Goal: Information Seeking & Learning: Understand process/instructions

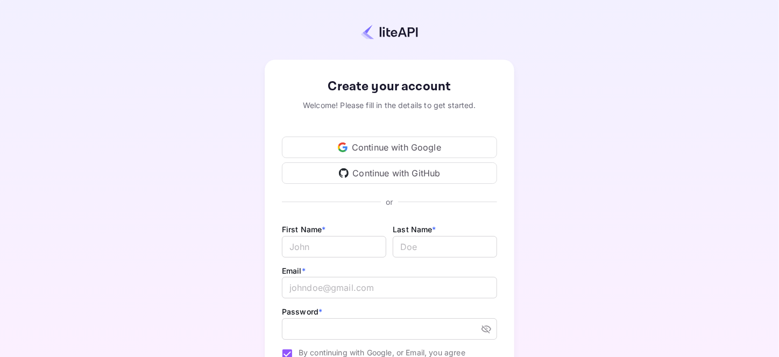
click at [392, 145] on div "Continue with Google" at bounding box center [389, 148] width 215 height 22
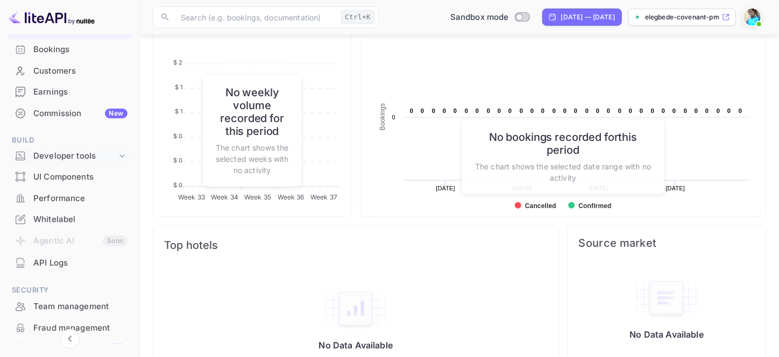
scroll to position [81, 0]
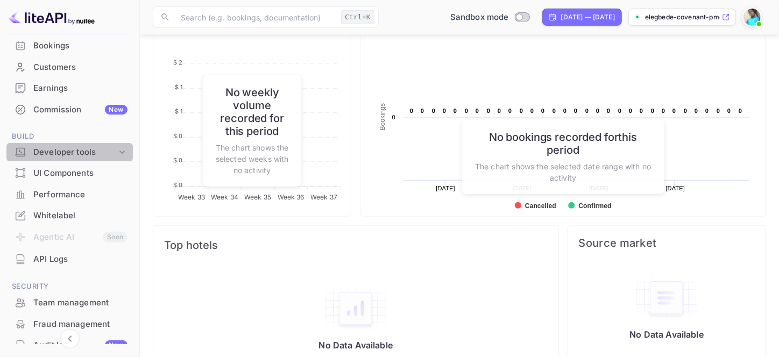
click at [84, 153] on div "Developer tools" at bounding box center [74, 152] width 83 height 12
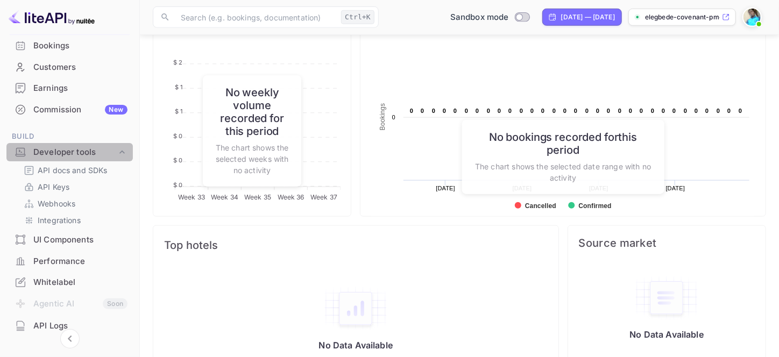
click at [76, 151] on div "Developer tools" at bounding box center [74, 152] width 83 height 12
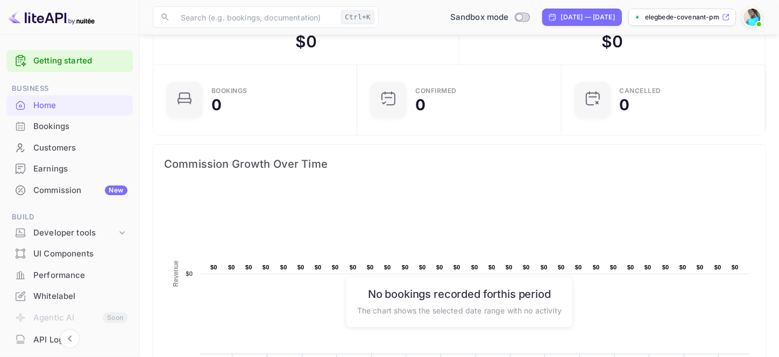
scroll to position [0, 0]
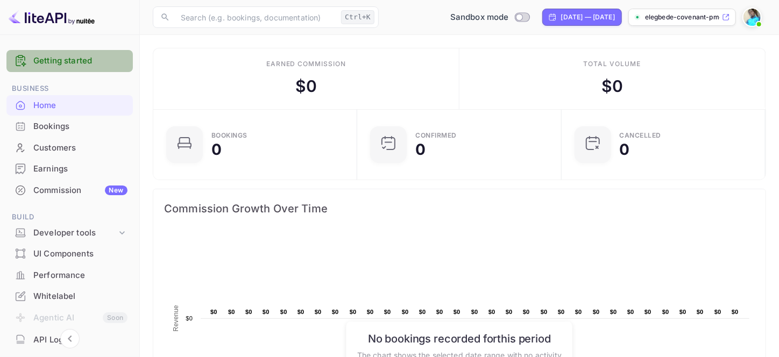
click at [75, 64] on link "Getting started" at bounding box center [80, 61] width 94 height 12
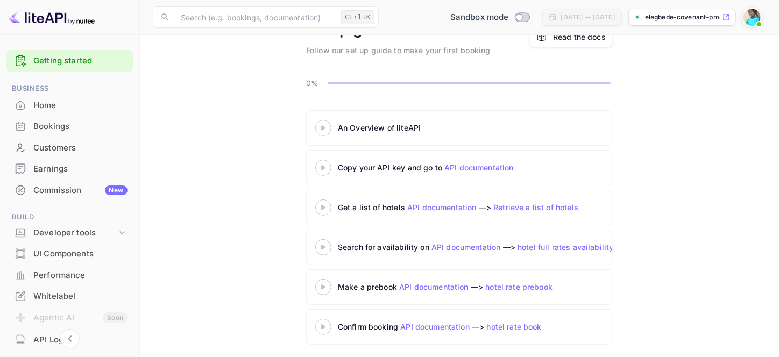
scroll to position [69, 0]
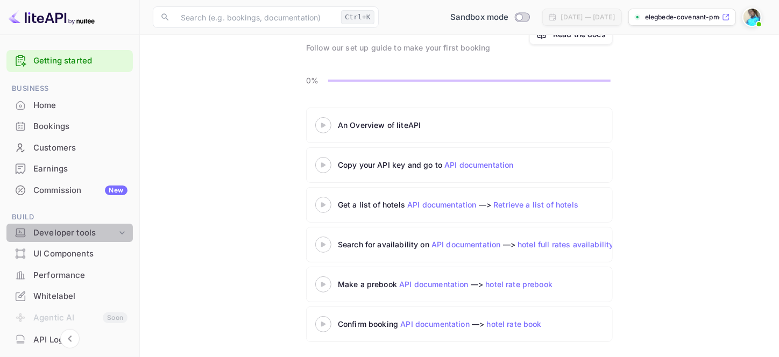
click at [84, 227] on div "Developer tools" at bounding box center [74, 233] width 83 height 12
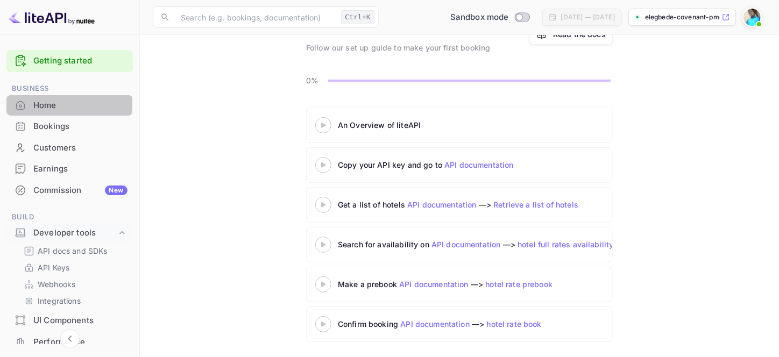
click at [44, 103] on div "Home" at bounding box center [80, 106] width 94 height 12
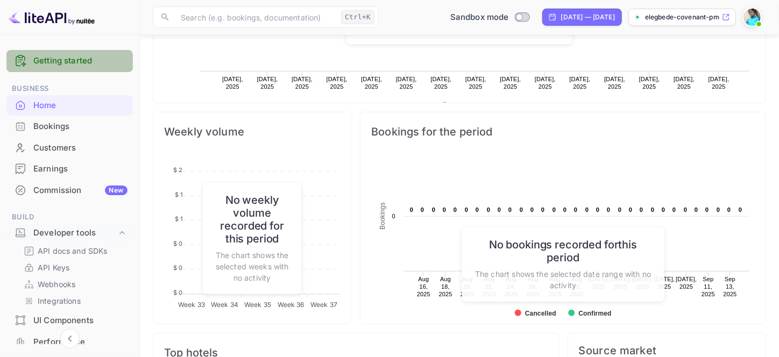
click at [62, 70] on div "Getting started" at bounding box center [69, 61] width 126 height 22
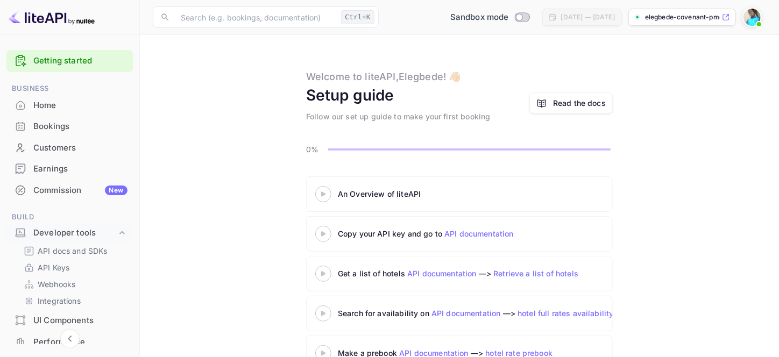
click at [326, 198] on div at bounding box center [323, 193] width 38 height 13
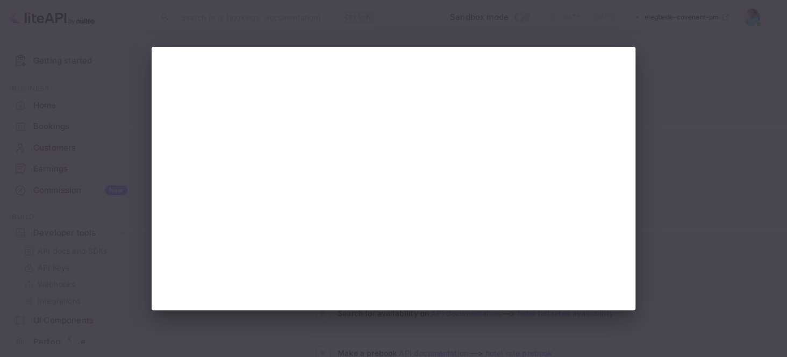
click at [680, 60] on div at bounding box center [393, 178] width 787 height 357
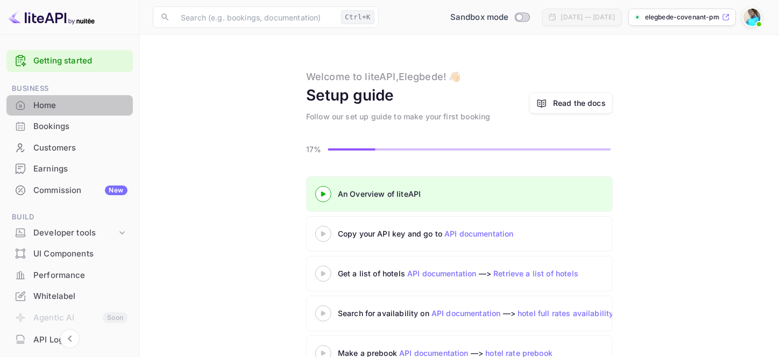
click at [74, 113] on div "Home" at bounding box center [69, 105] width 126 height 21
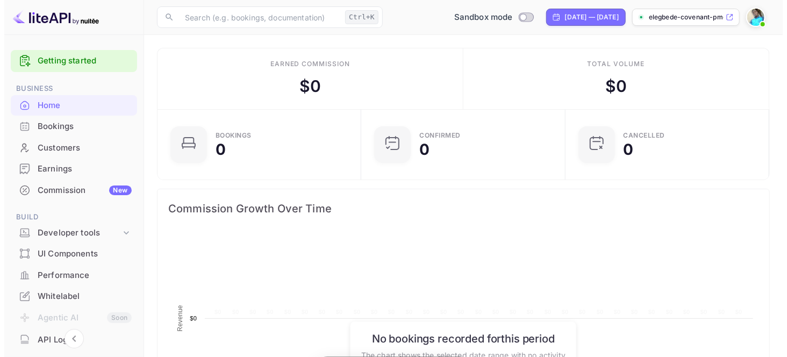
scroll to position [166, 189]
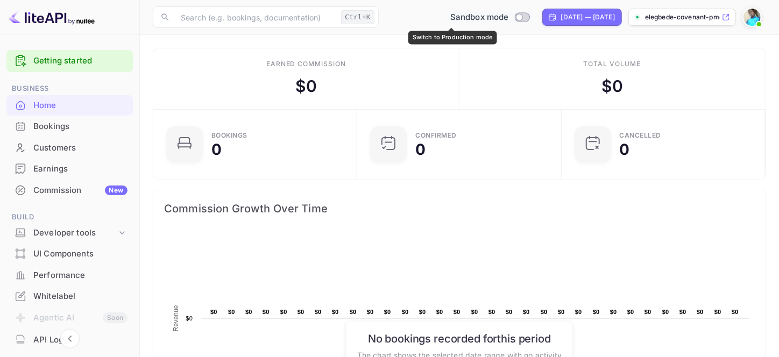
click at [472, 14] on div "Sandbox mode" at bounding box center [490, 17] width 88 height 12
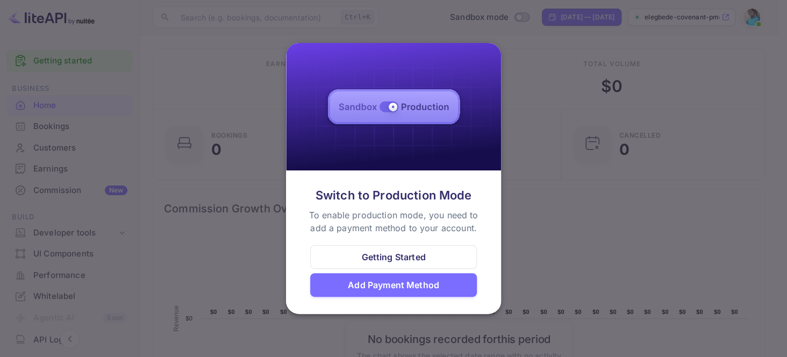
click at [514, 223] on div at bounding box center [393, 178] width 787 height 357
